Goal: Task Accomplishment & Management: Use online tool/utility

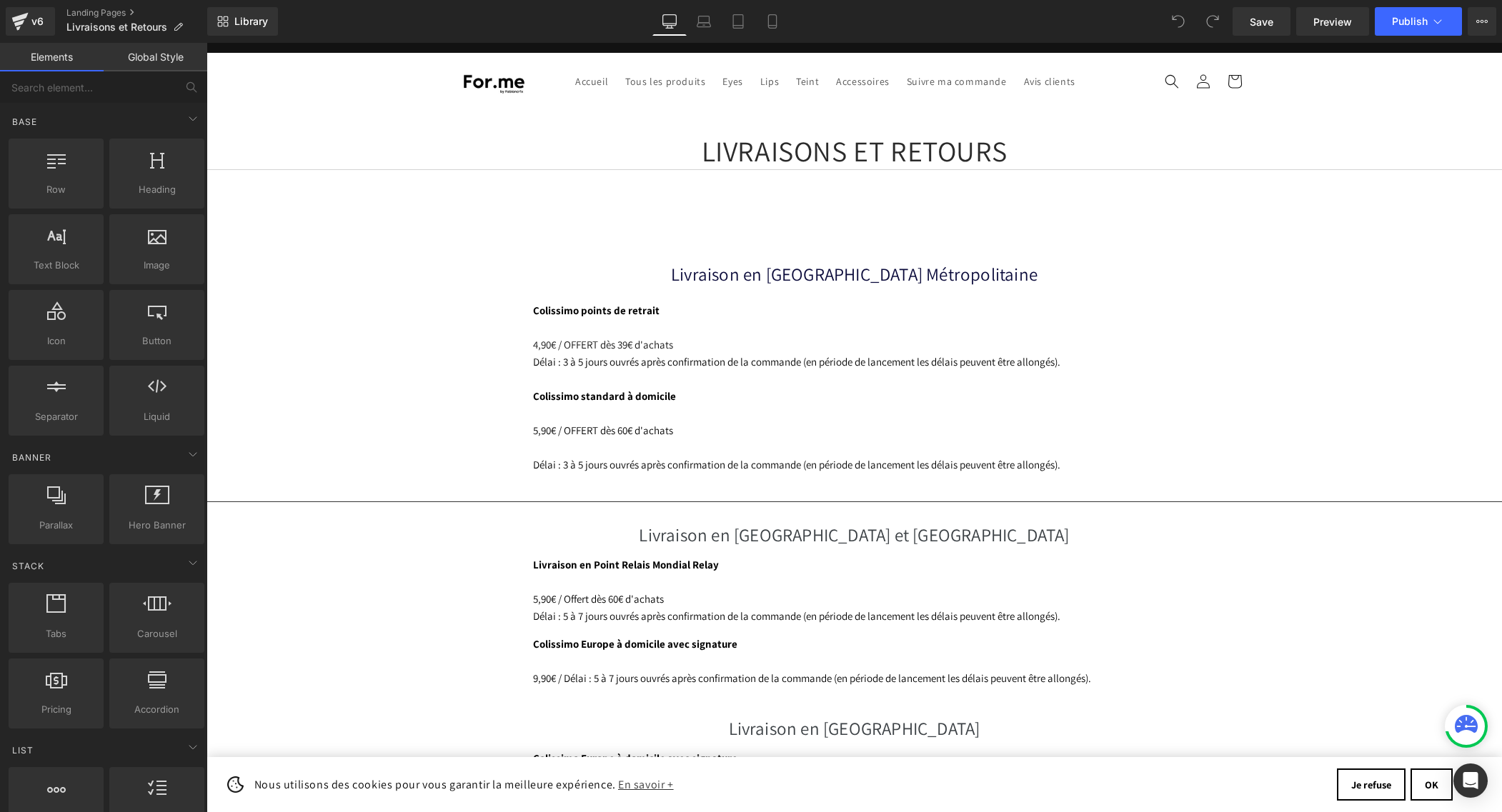
scroll to position [0, 751]
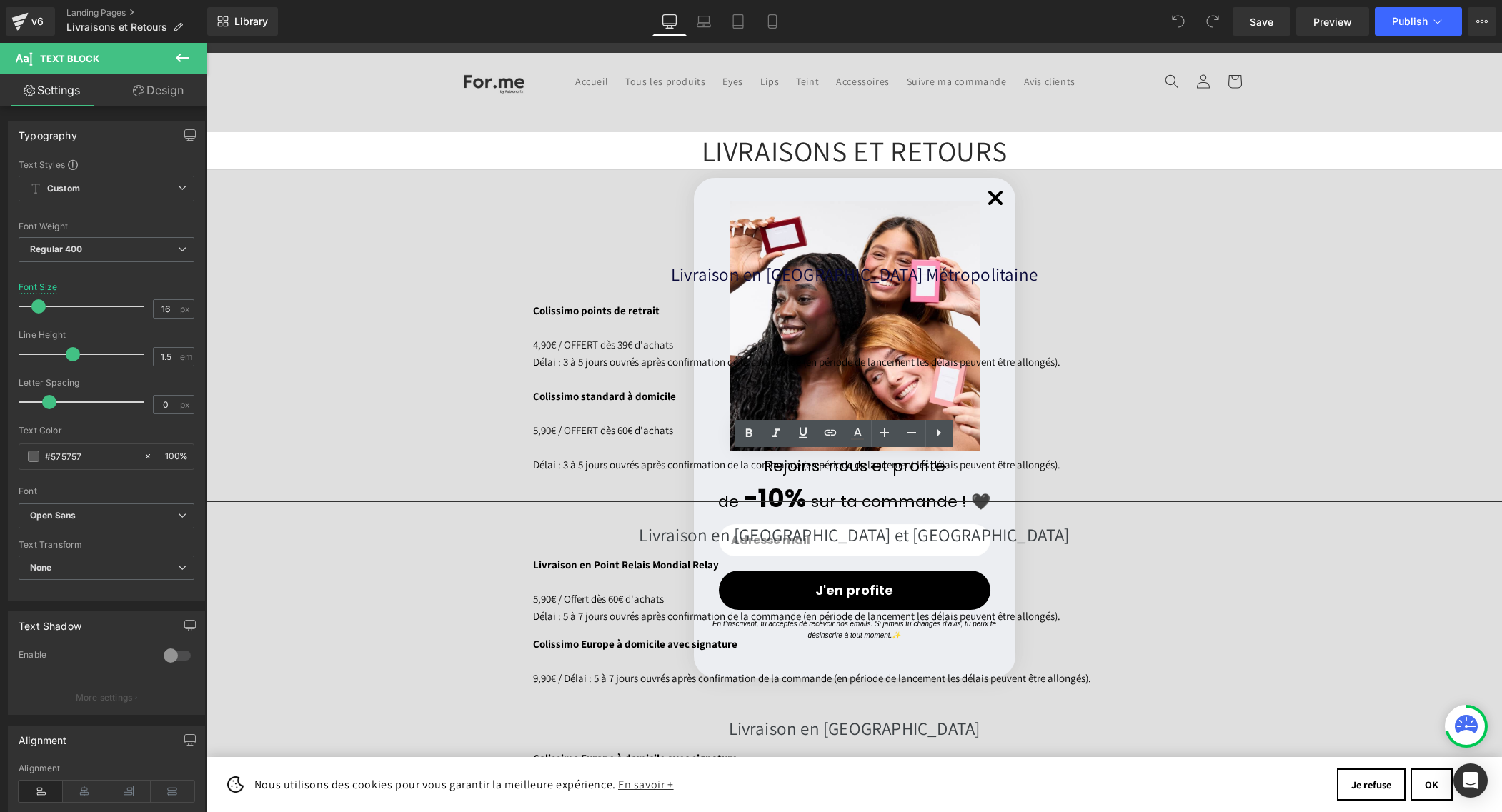
scroll to position [0, 1500]
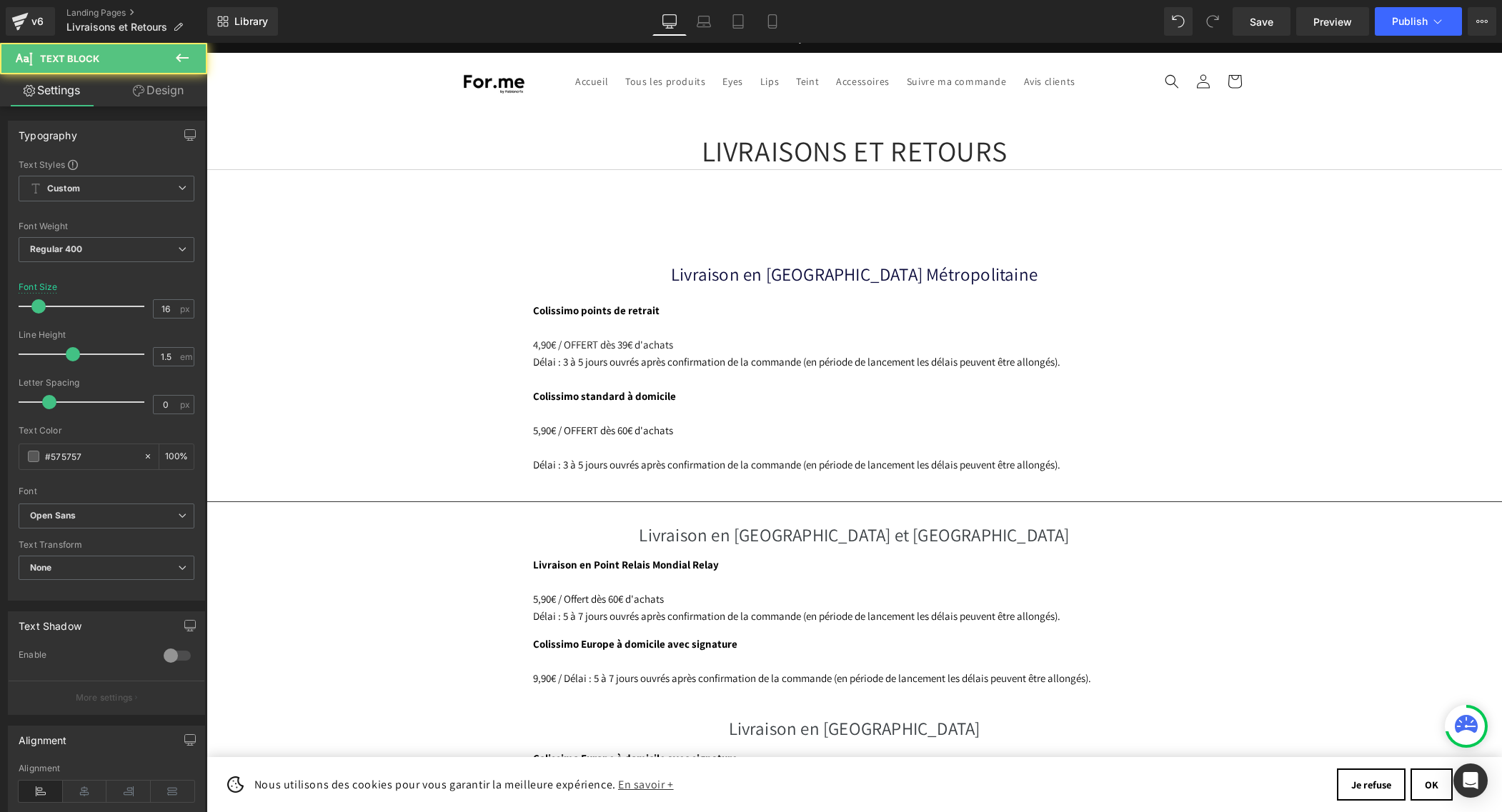
drag, startPoint x: 687, startPoint y: 581, endPoint x: 835, endPoint y: 582, distance: 148.0
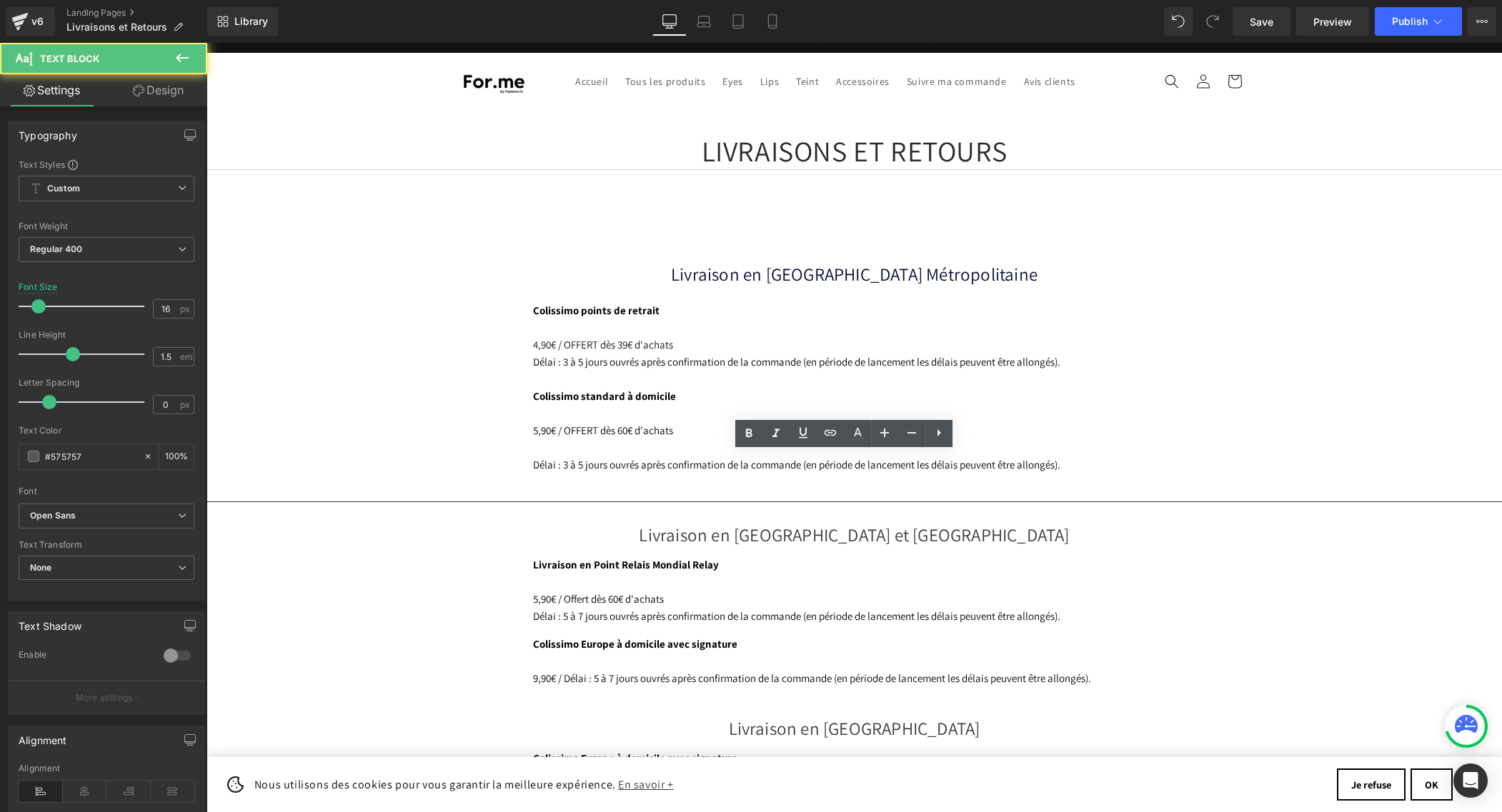
copy p "[EMAIL_ADDRESS][DOMAIN_NAME]"
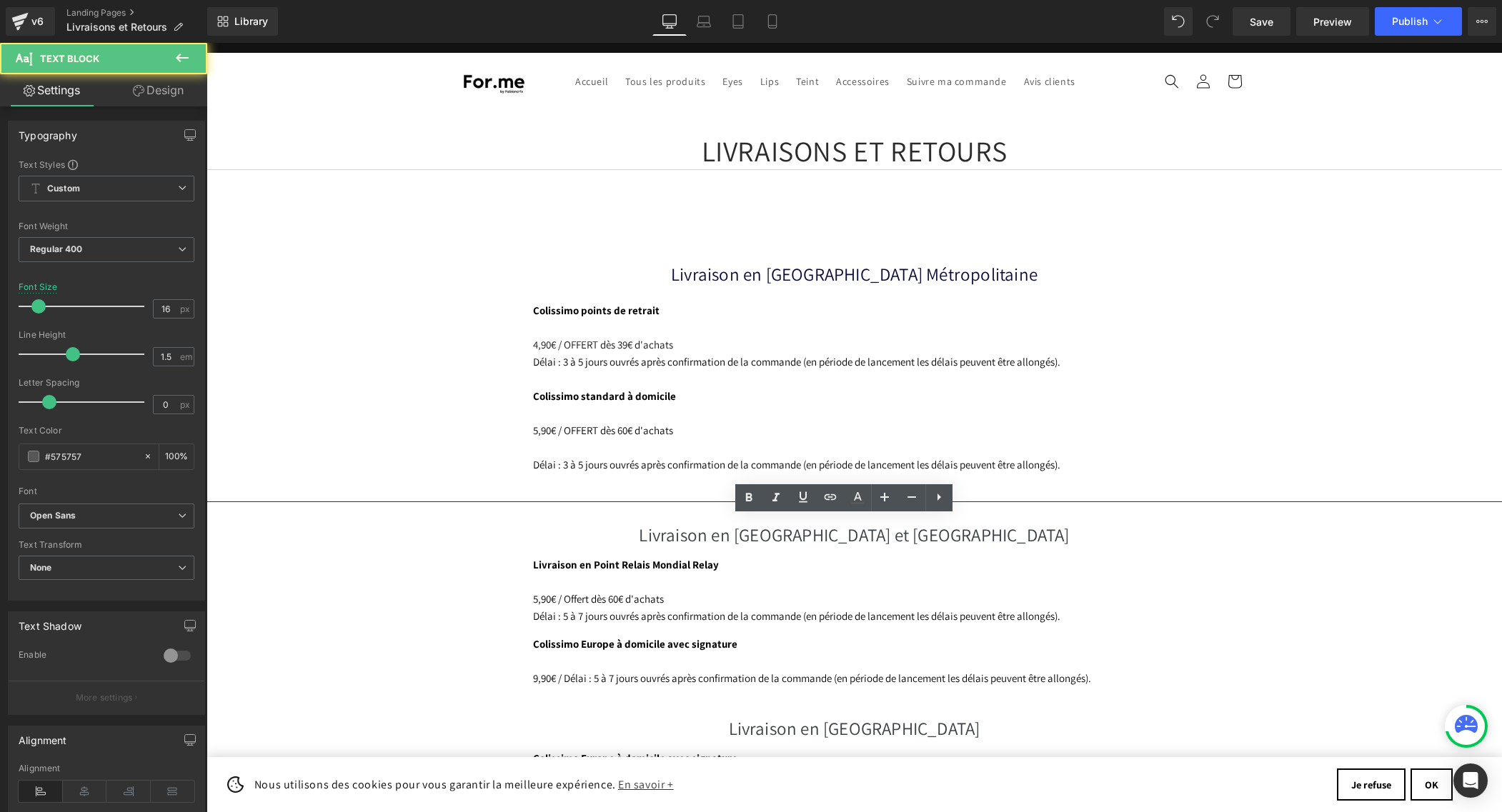
scroll to position [0, 1500]
drag, startPoint x: 690, startPoint y: 542, endPoint x: 862, endPoint y: 545, distance: 172.0
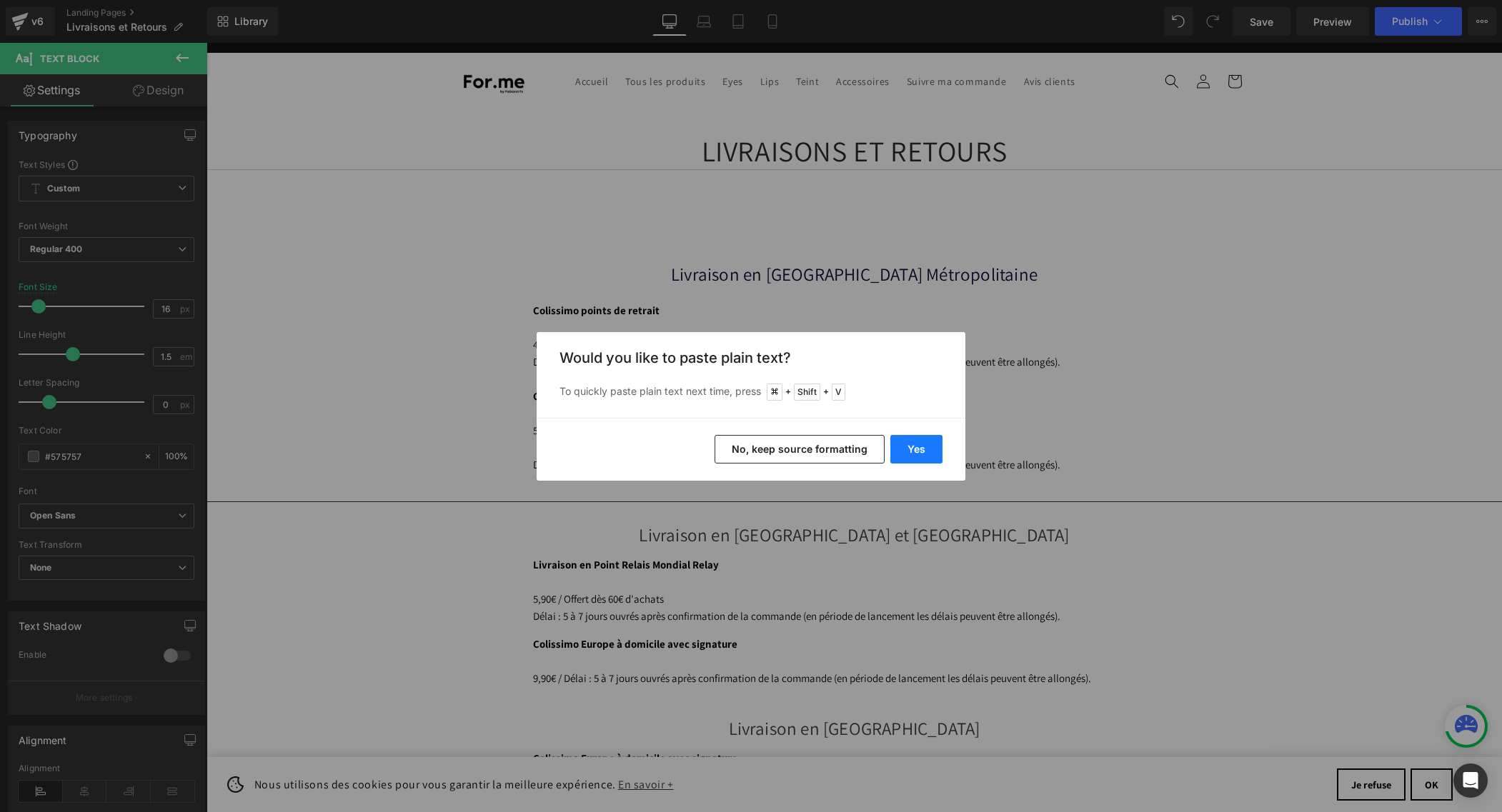
scroll to position [0, 0]
click at [845, 453] on button "No, keep source formatting" at bounding box center [799, 449] width 170 height 29
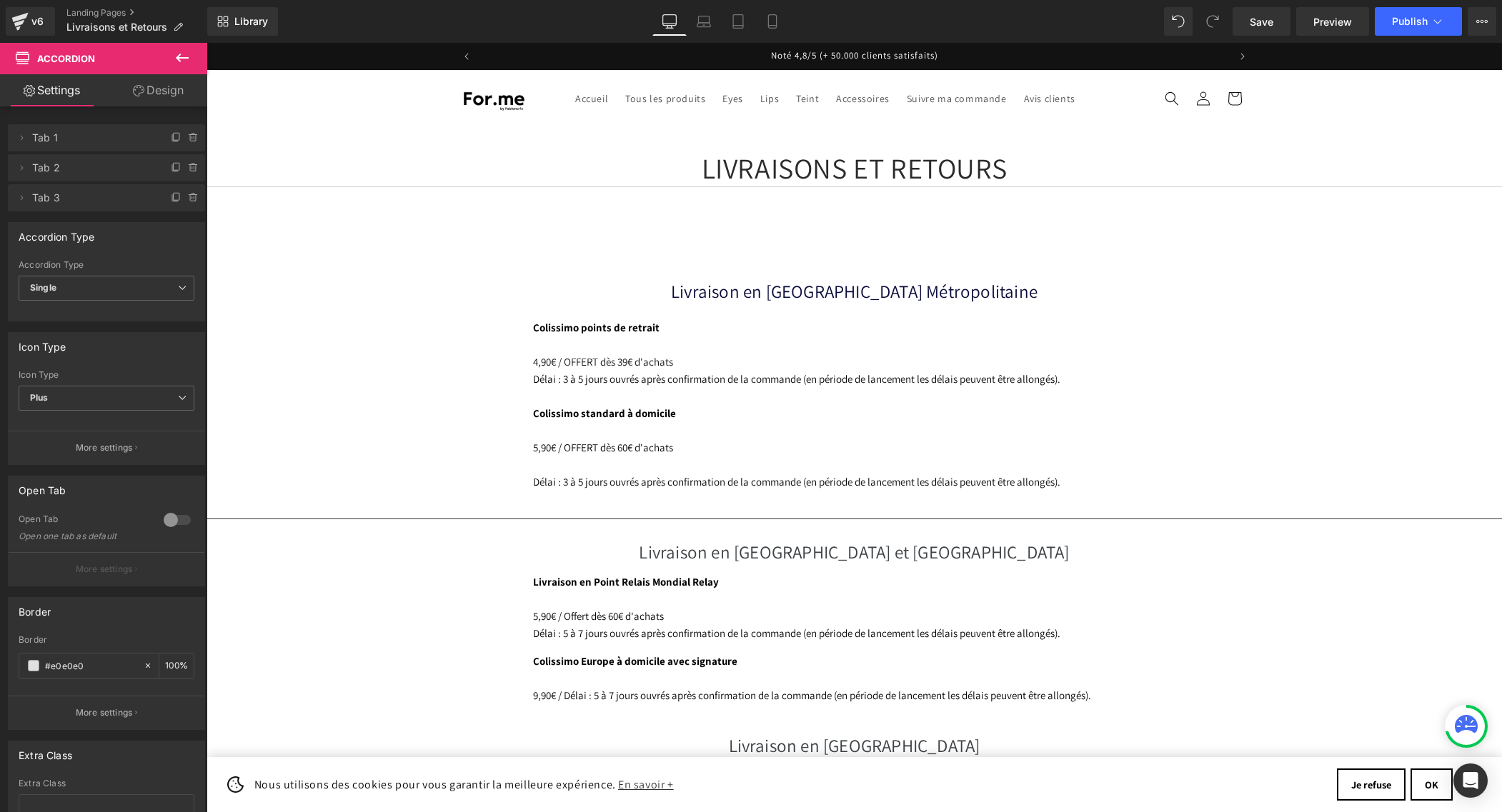
scroll to position [96, 0]
click at [1406, 25] on span "Publish" at bounding box center [1410, 21] width 36 height 11
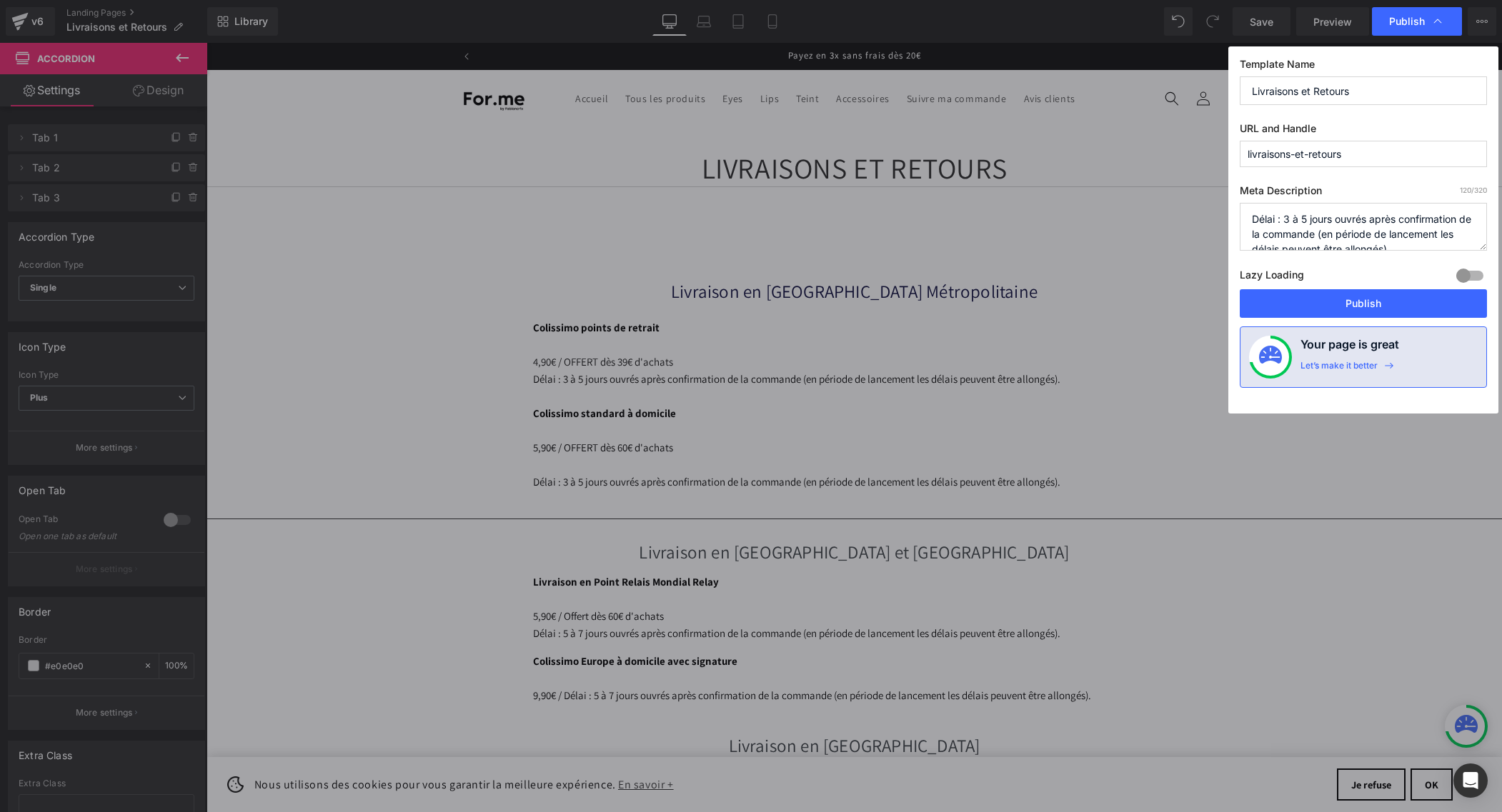
scroll to position [15, 0]
drag, startPoint x: 1315, startPoint y: 299, endPoint x: 1096, endPoint y: 258, distance: 222.8
click at [1315, 299] on button "Publish" at bounding box center [1363, 303] width 247 height 29
